Goal: Book appointment/travel/reservation

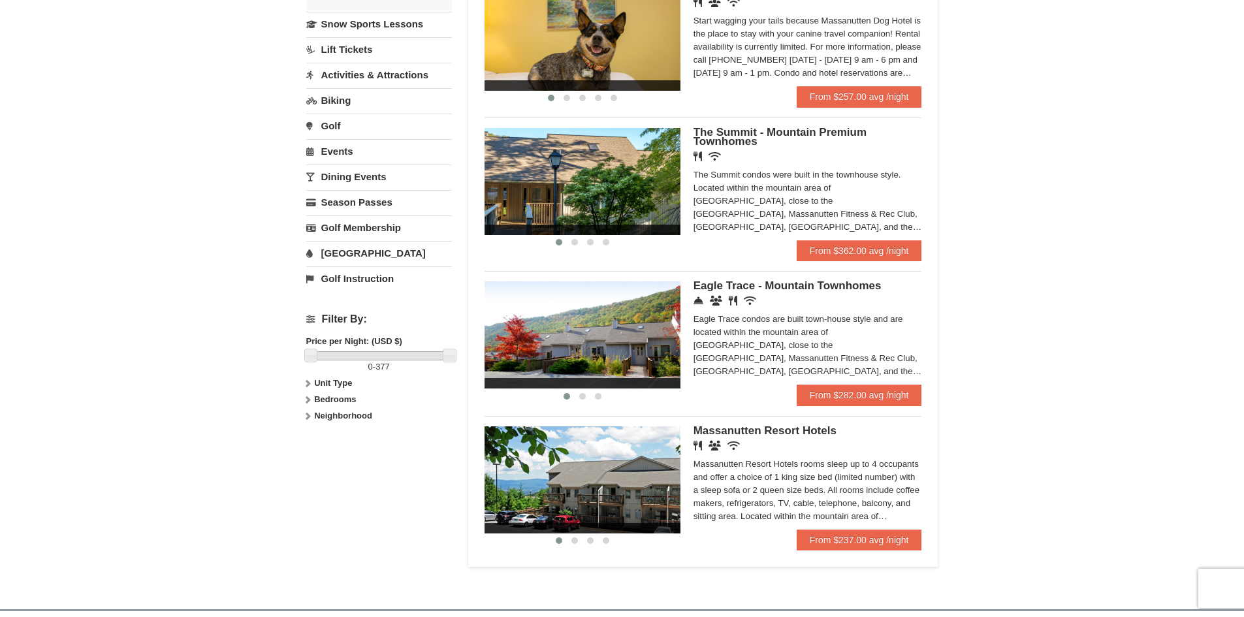
scroll to position [392, 0]
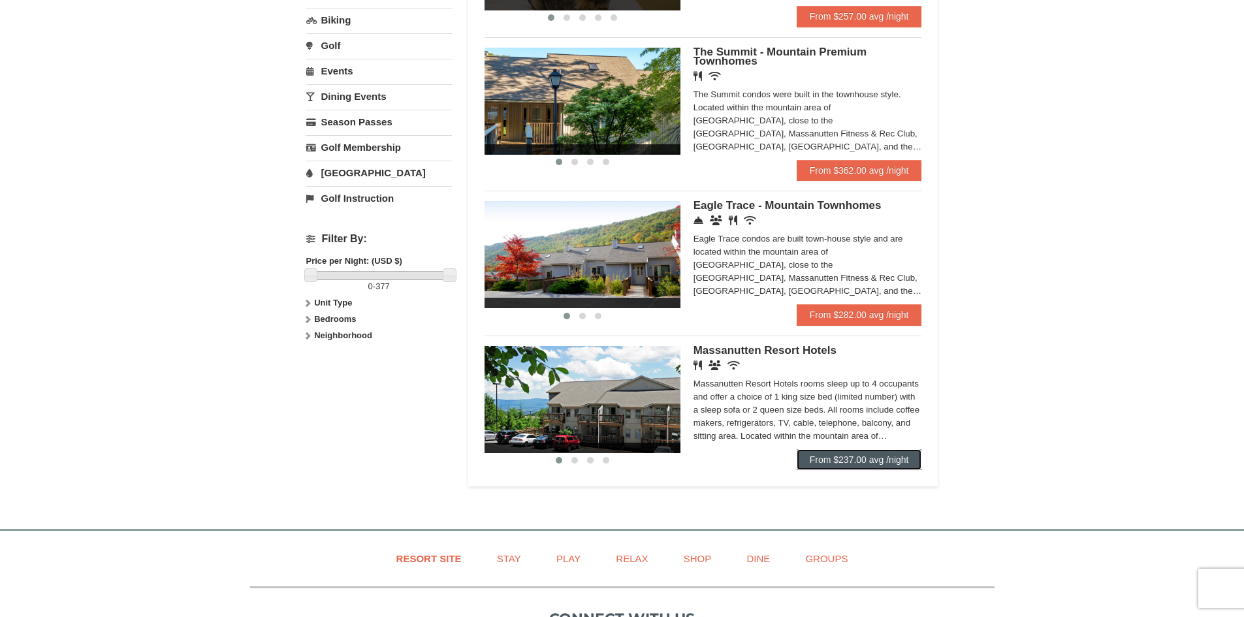
click at [824, 454] on link "From $237.00 avg /night" at bounding box center [859, 459] width 125 height 21
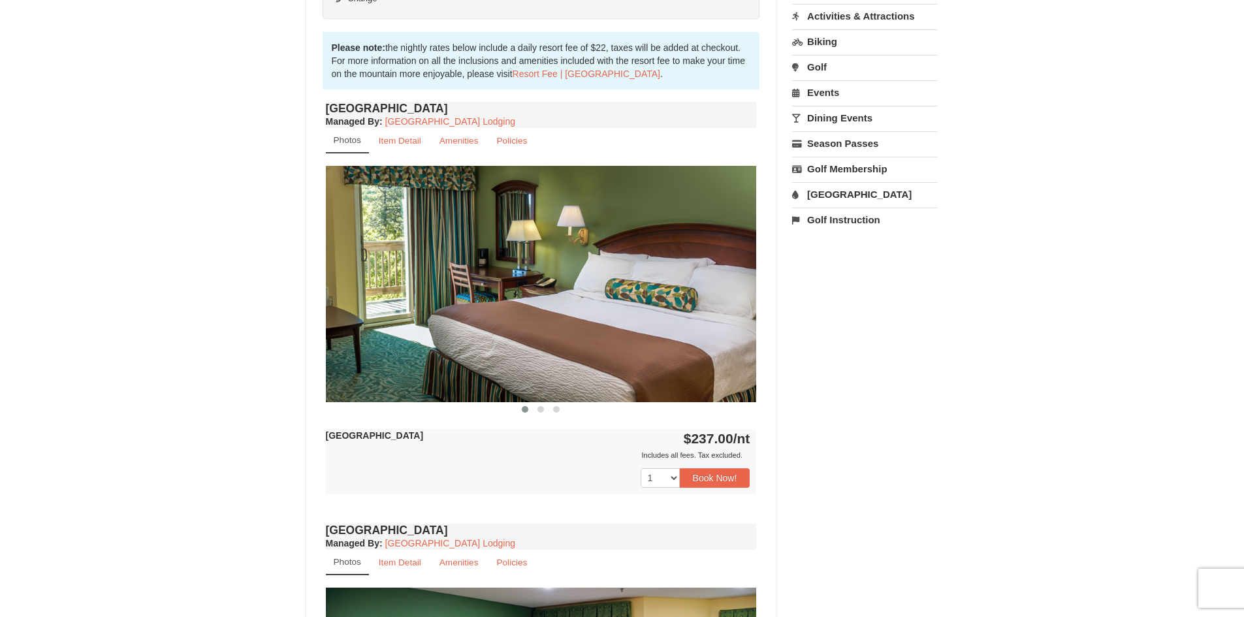
scroll to position [392, 0]
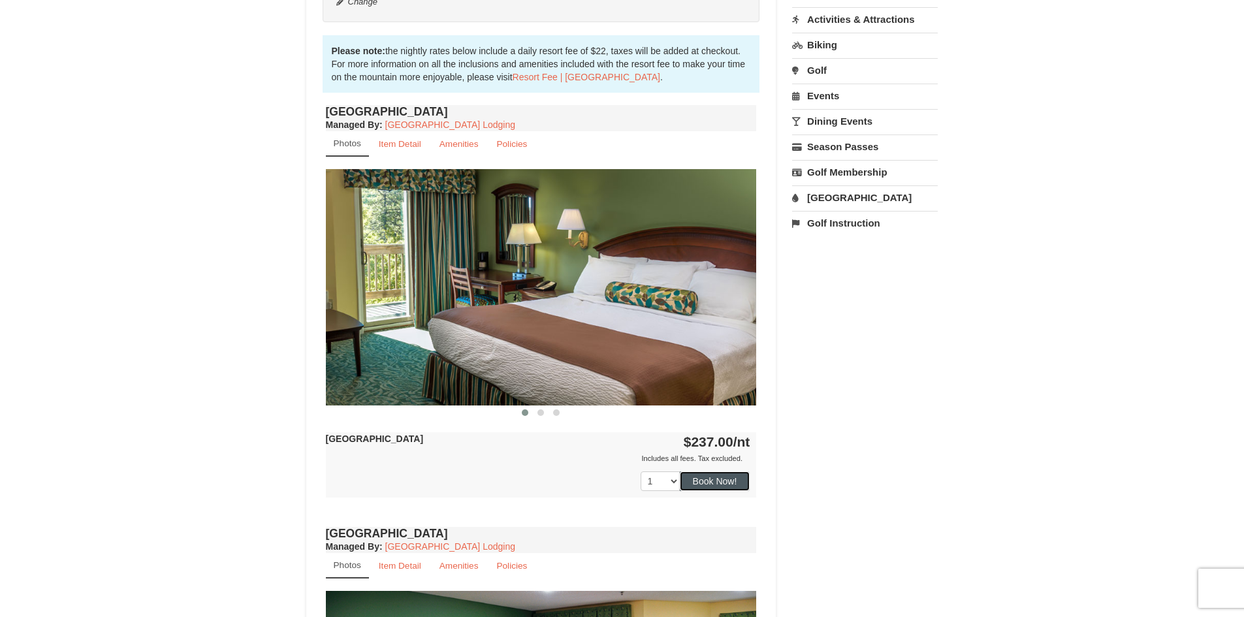
click at [716, 481] on button "Book Now!" at bounding box center [715, 481] width 71 height 20
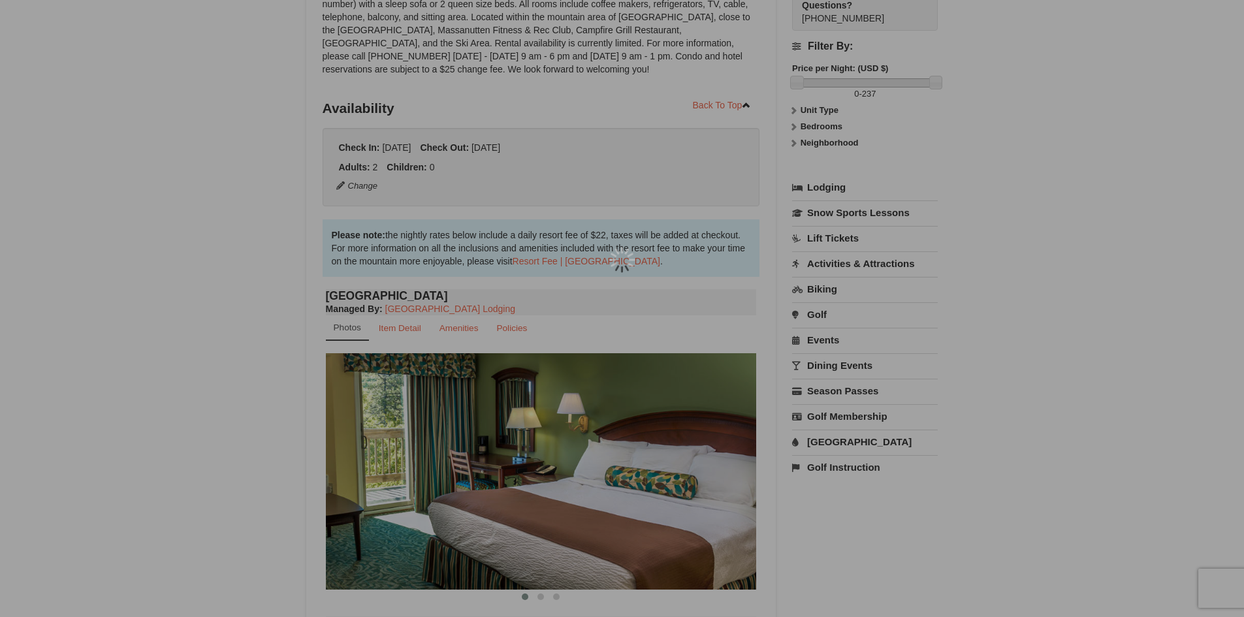
scroll to position [127, 0]
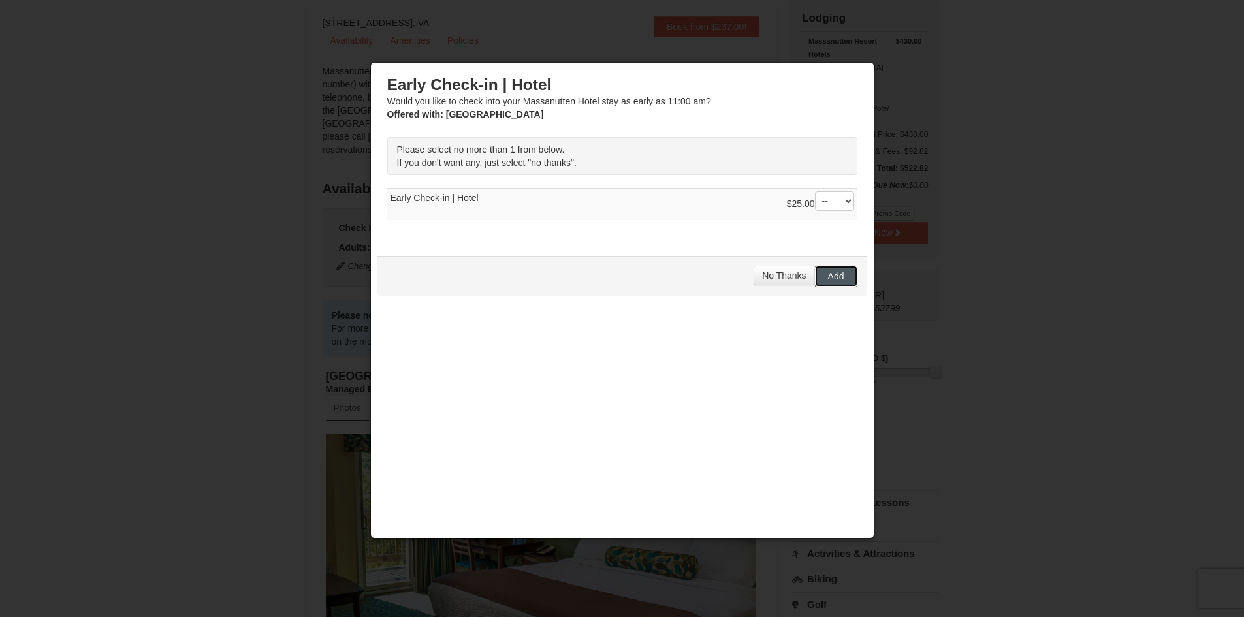
click at [841, 279] on span "Add" at bounding box center [836, 276] width 16 height 10
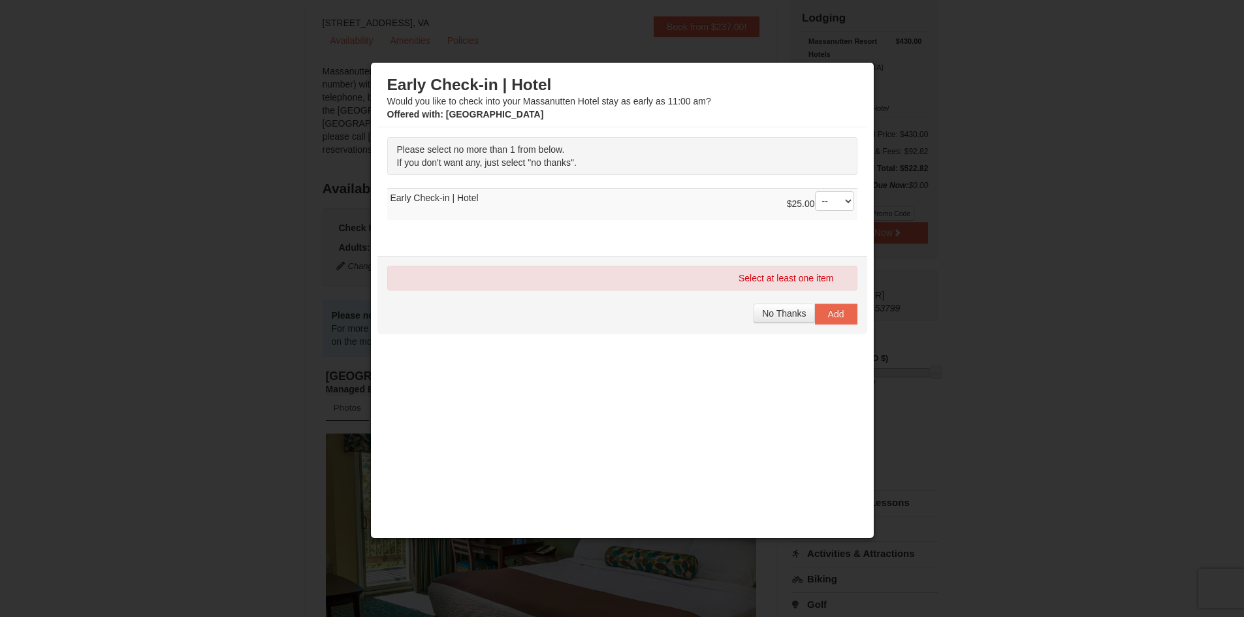
click at [791, 302] on div "Select at least one item No Thanks Add" at bounding box center [622, 295] width 490 height 78
click at [789, 319] on button "No Thanks" at bounding box center [784, 314] width 61 height 20
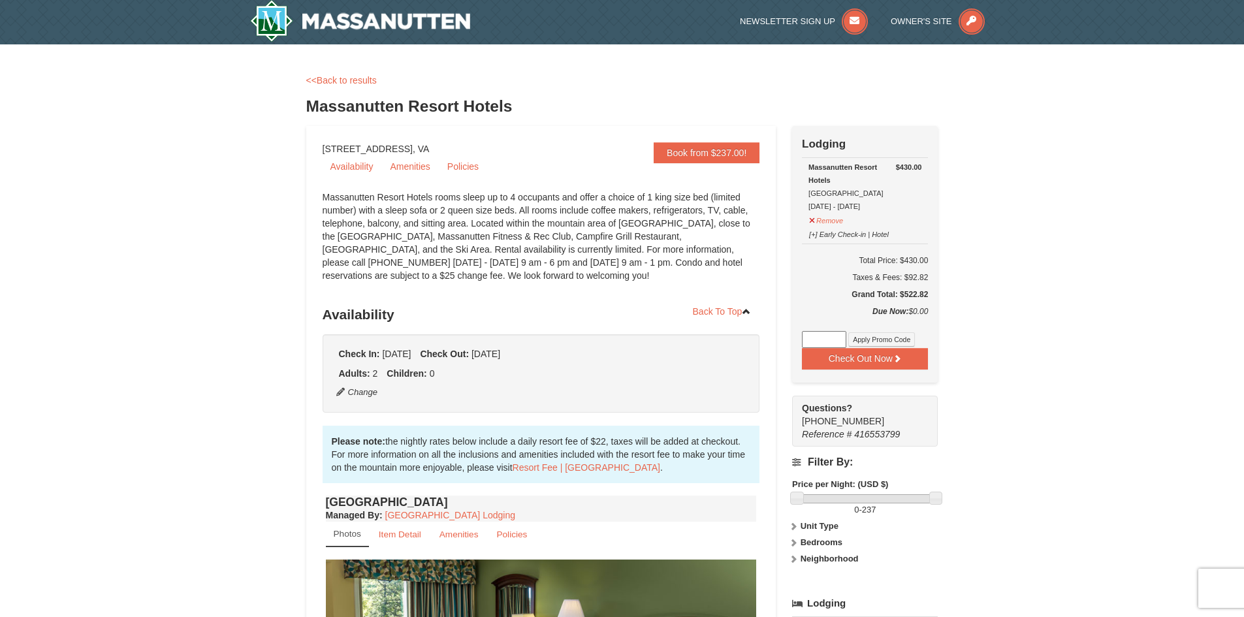
scroll to position [0, 0]
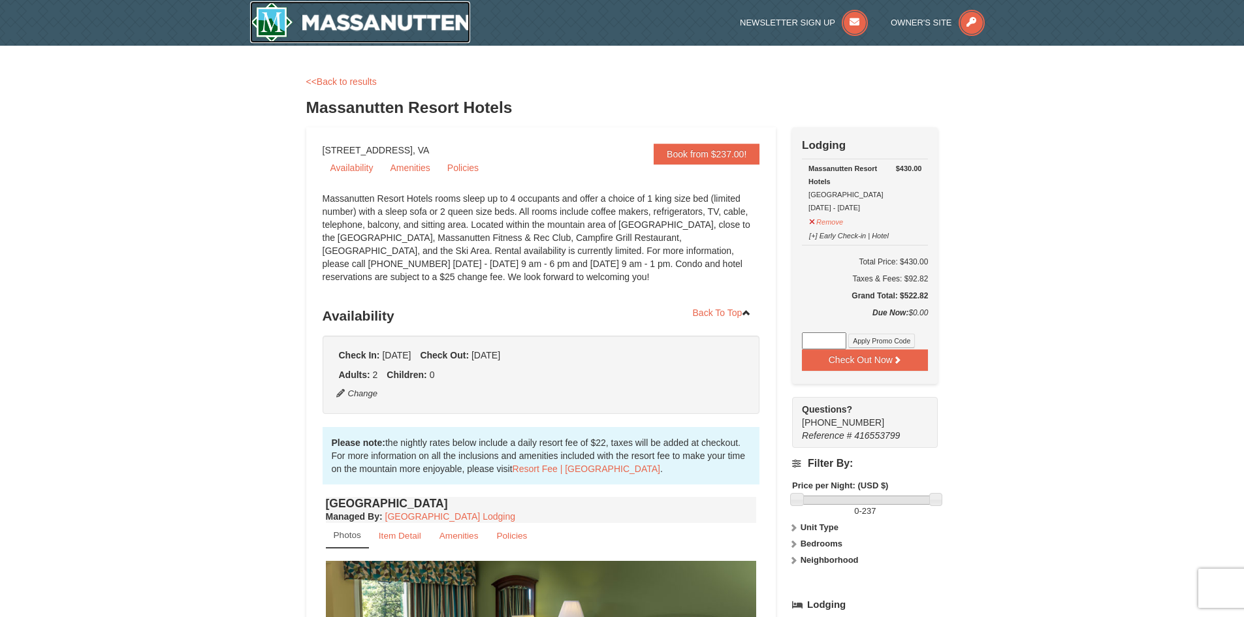
click at [333, 38] on img at bounding box center [360, 22] width 221 height 42
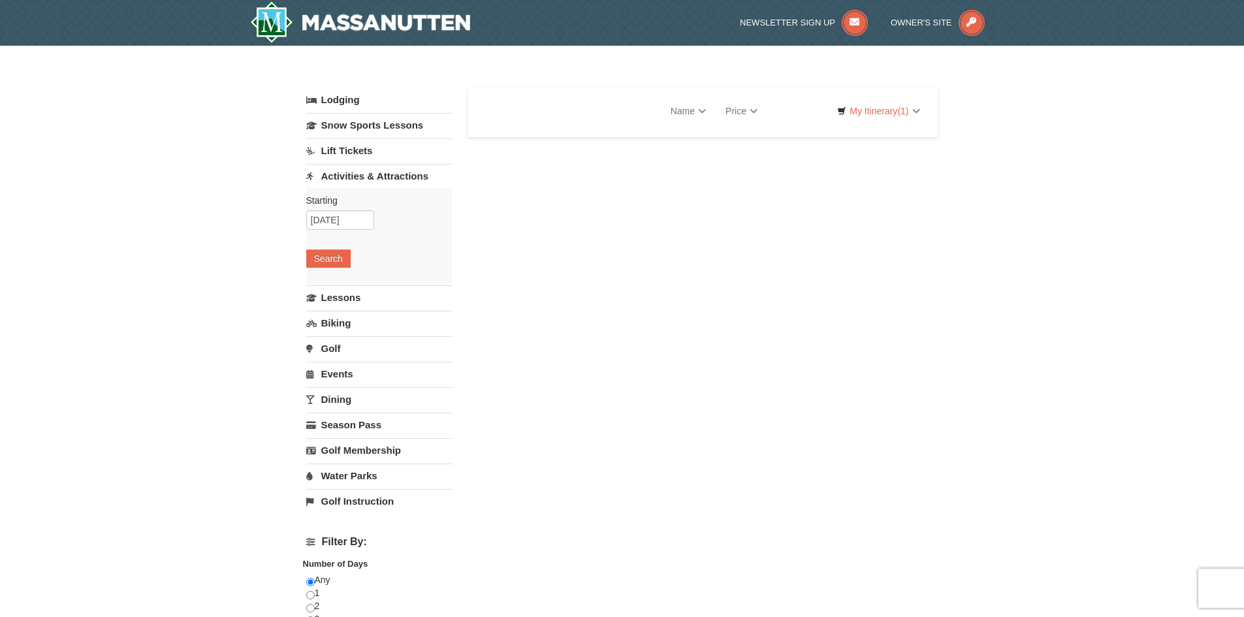
select select "10"
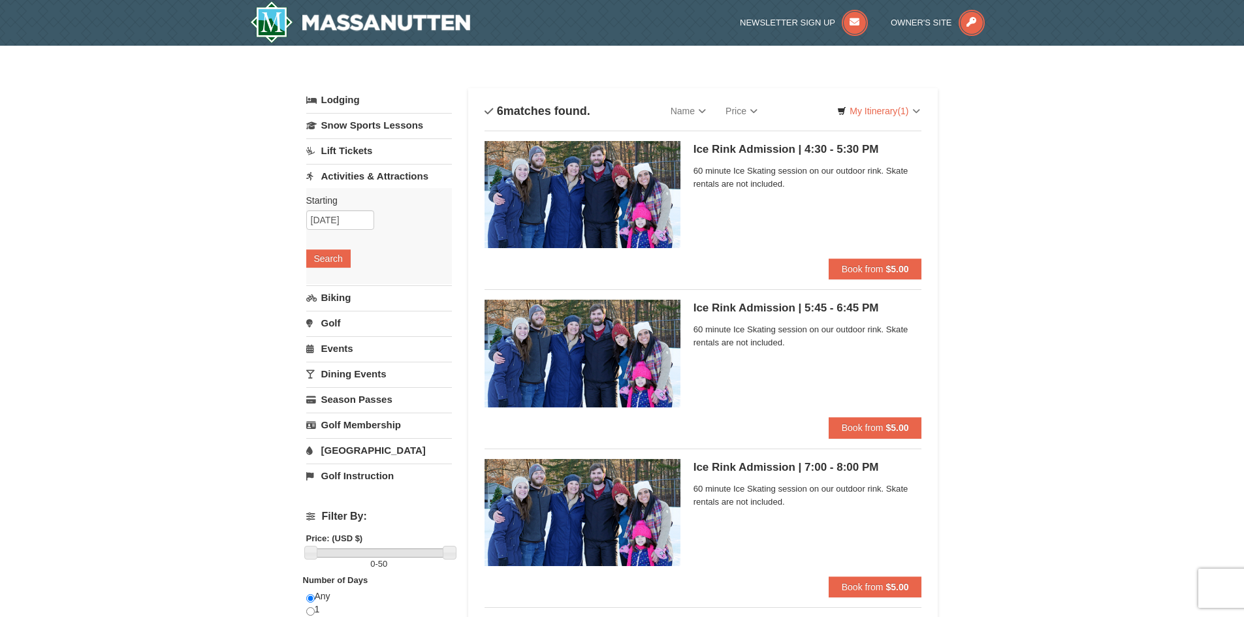
click at [330, 347] on link "Events" at bounding box center [379, 348] width 146 height 24
